Goal: Navigation & Orientation: Find specific page/section

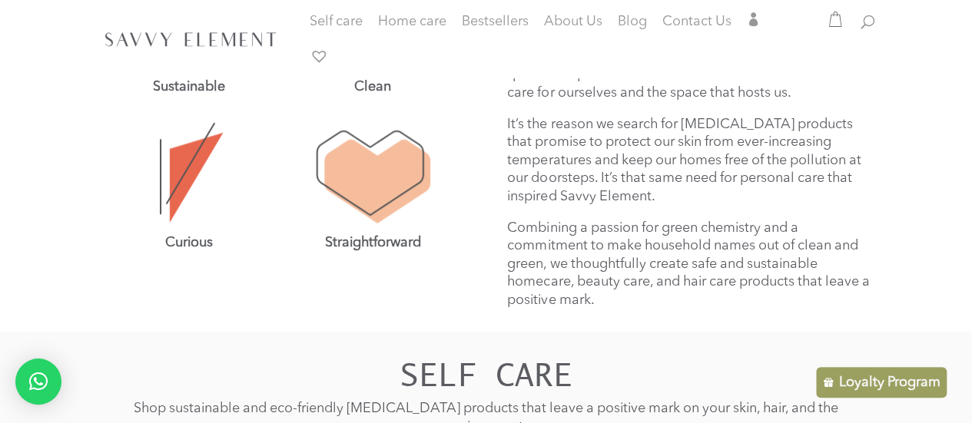
scroll to position [622, 0]
click at [431, 75] on span "Cleaning Products" at bounding box center [429, 83] width 48 height 33
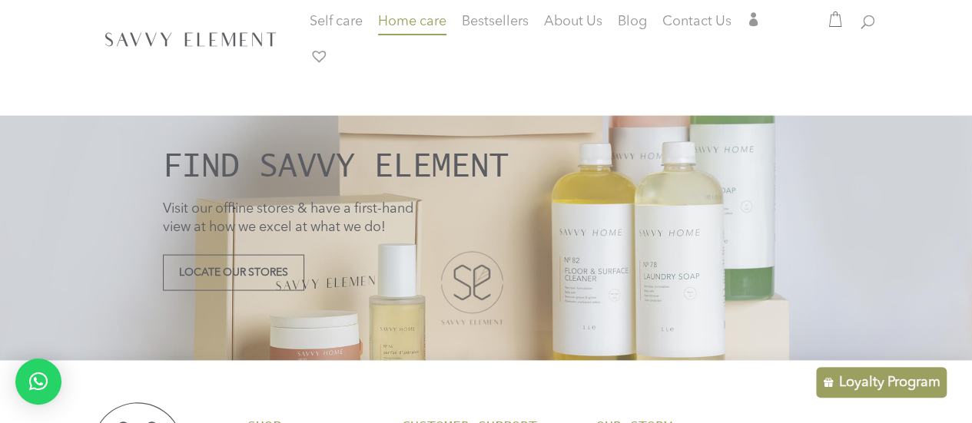
scroll to position [1452, 0]
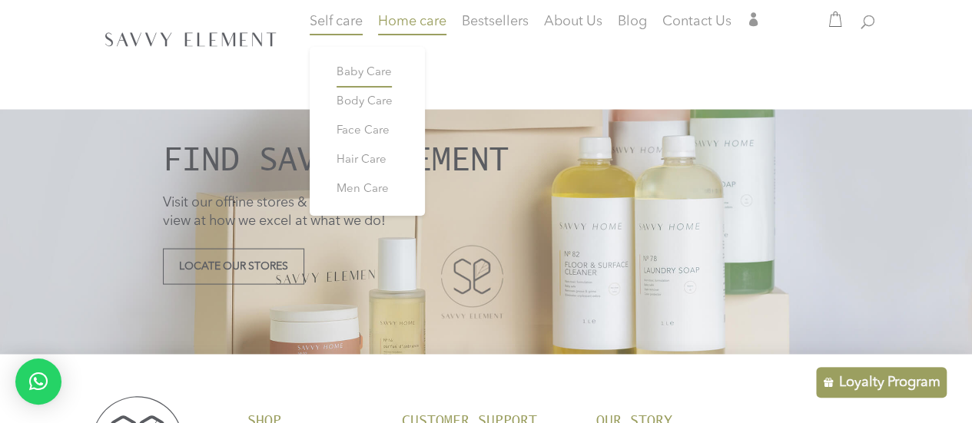
click at [352, 69] on span "Baby Care" at bounding box center [363, 73] width 55 height 12
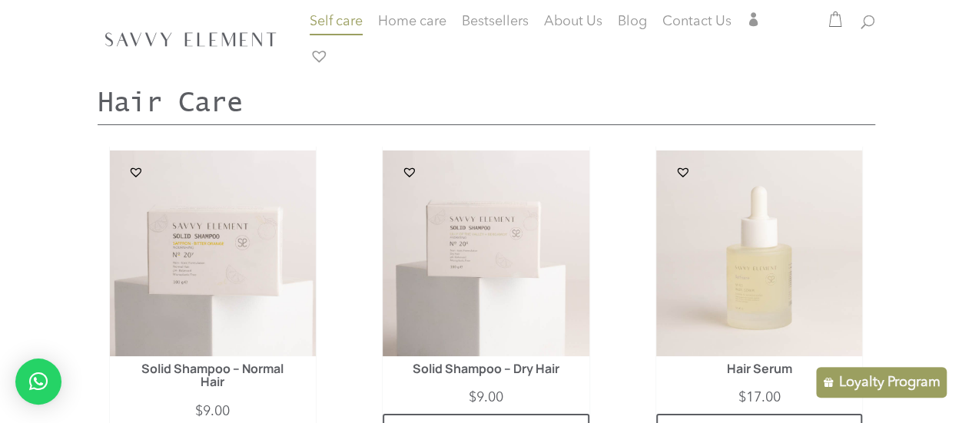
scroll to position [2828, 0]
